Goal: Information Seeking & Learning: Check status

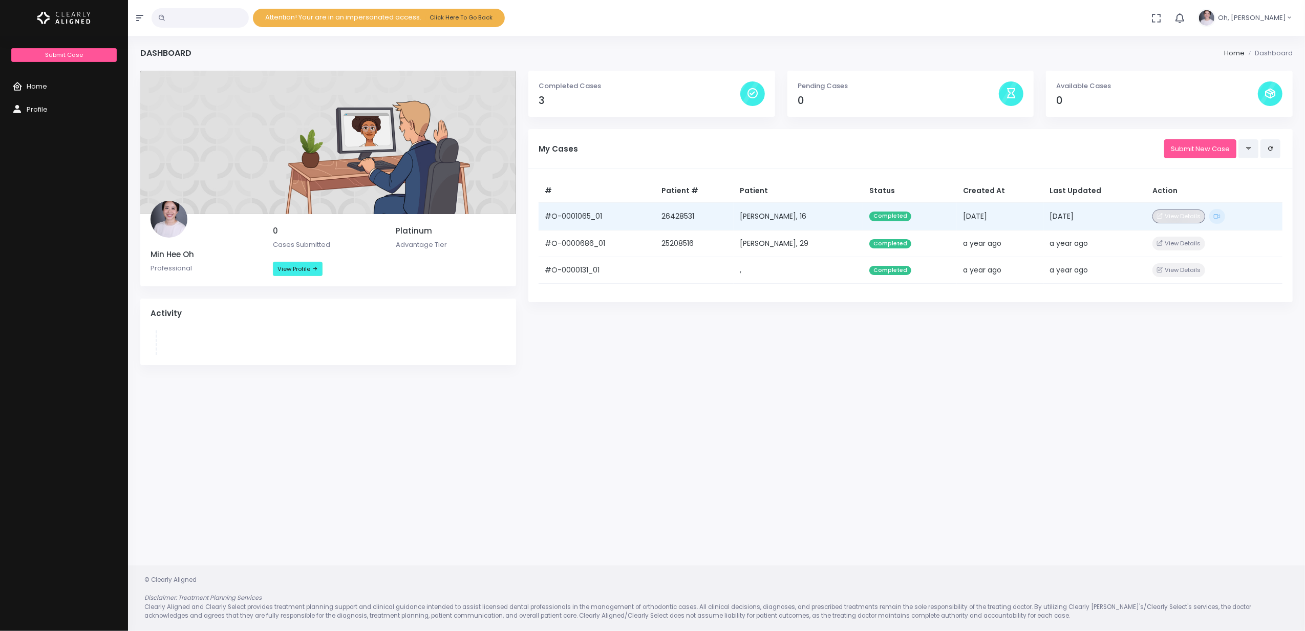
click at [1176, 218] on button "View Details" at bounding box center [1179, 216] width 53 height 14
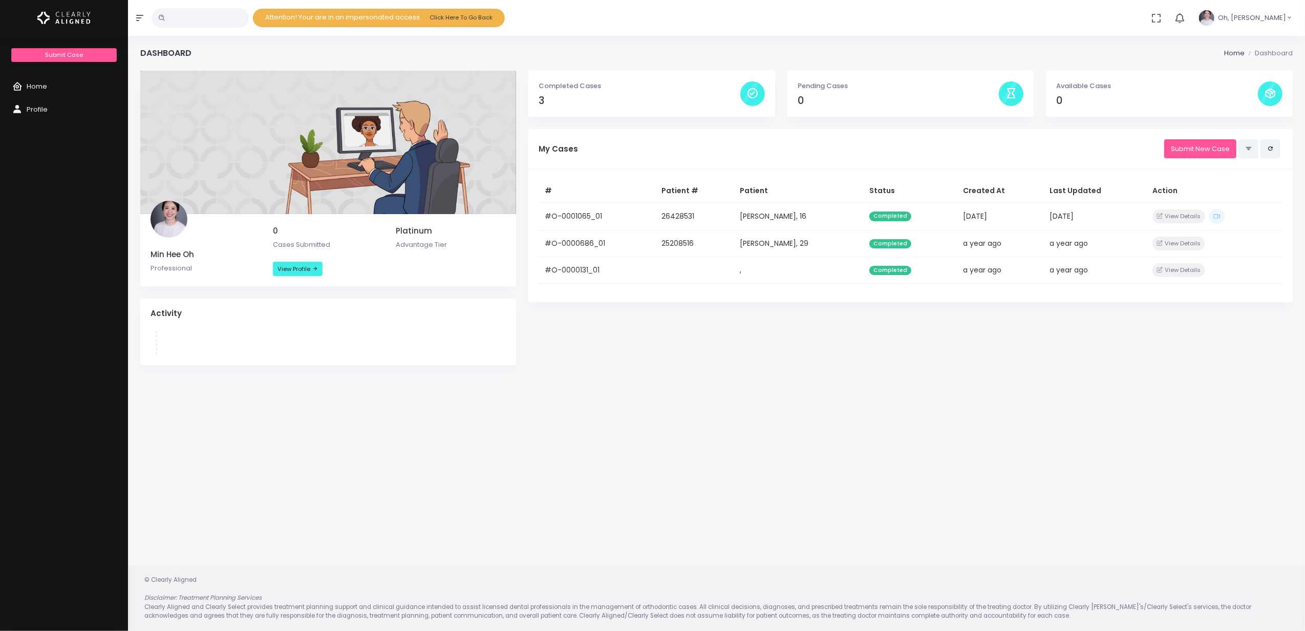
click at [916, 162] on div "My Cases Submit New Case" at bounding box center [910, 149] width 765 height 40
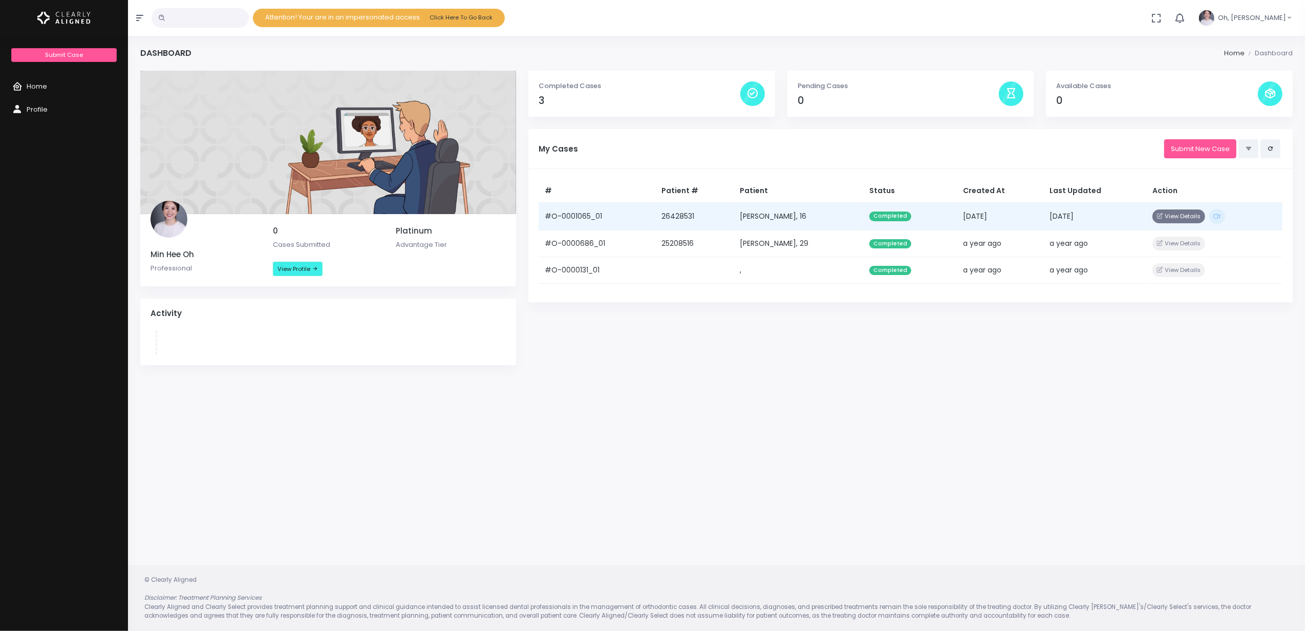
click at [1189, 216] on button "View Details" at bounding box center [1179, 216] width 53 height 14
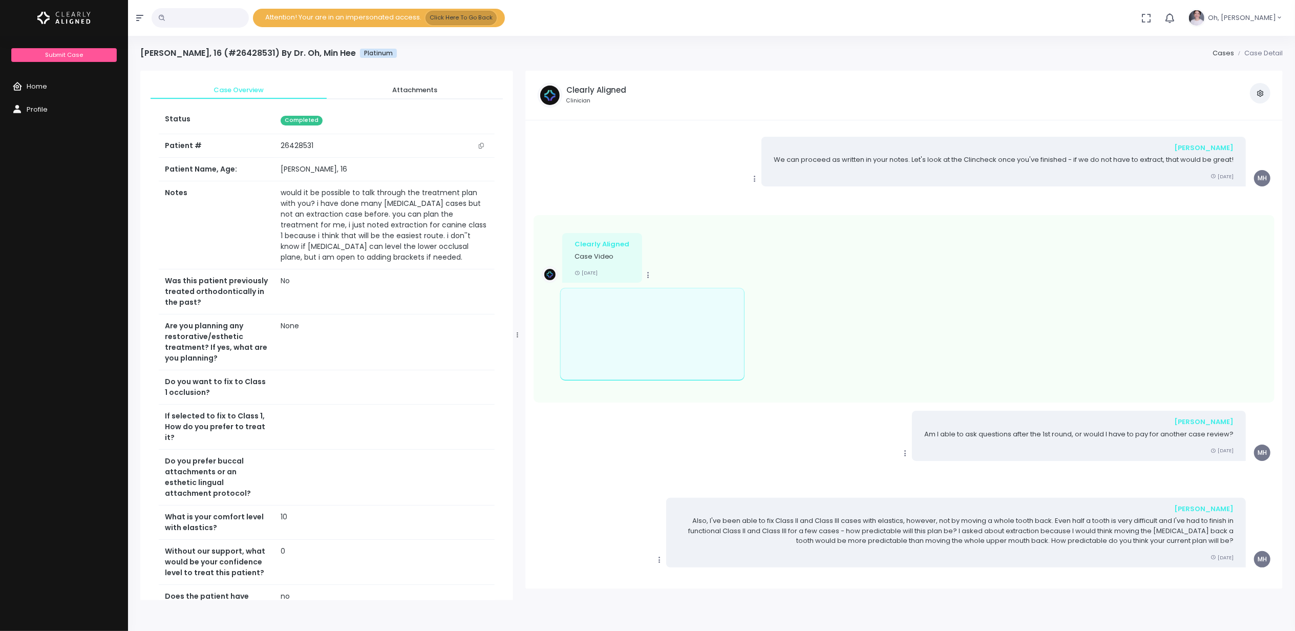
click at [489, 13] on button "Click Here To Go Back" at bounding box center [461, 18] width 71 height 14
